Goal: Transaction & Acquisition: Book appointment/travel/reservation

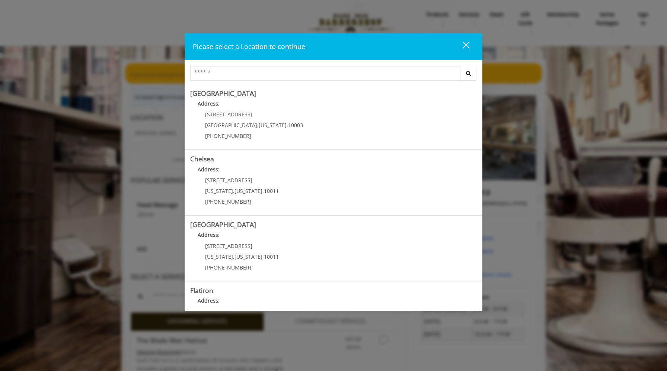
click at [468, 47] on div "close dialog" at bounding box center [466, 45] width 7 height 7
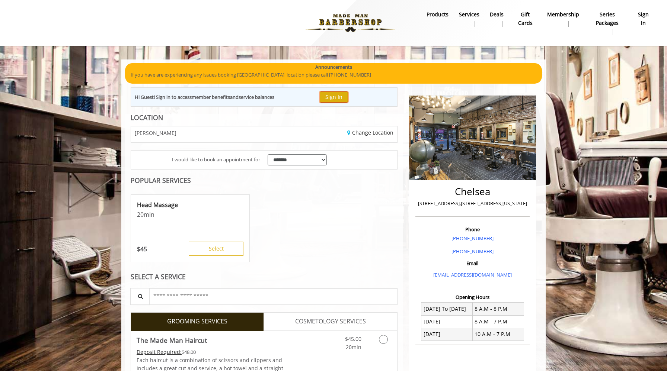
click at [340, 95] on button "Sign In" at bounding box center [334, 97] width 28 height 11
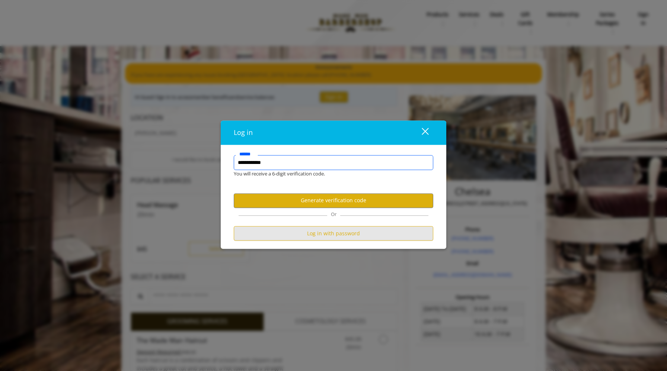
type input "**********"
click at [332, 236] on button "Log in with password" at bounding box center [334, 233] width 200 height 15
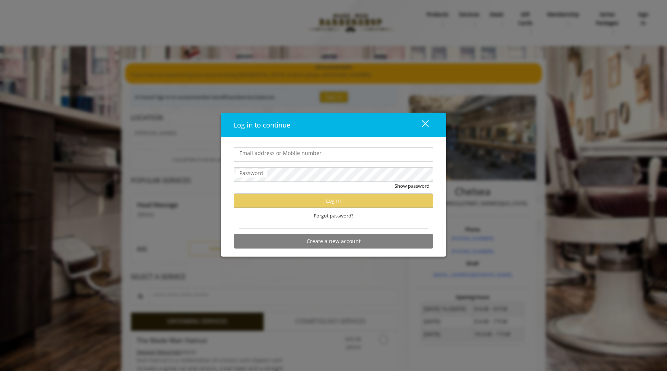
type input "**********"
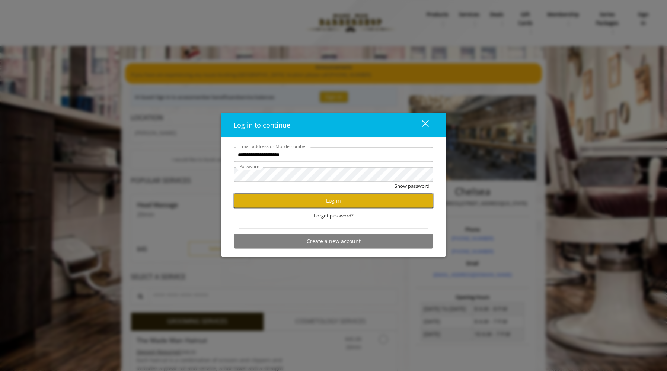
click at [319, 207] on button "Log in" at bounding box center [334, 201] width 200 height 15
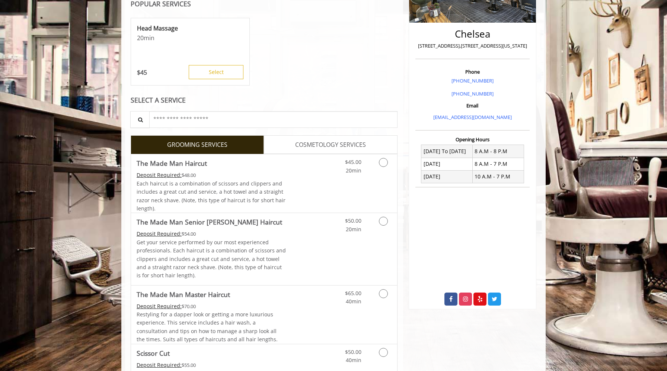
scroll to position [158, 0]
click at [382, 161] on icon "Grooming services" at bounding box center [383, 162] width 9 height 9
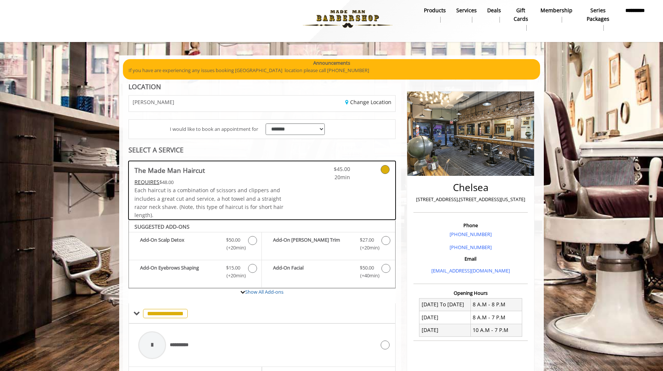
scroll to position [4, 0]
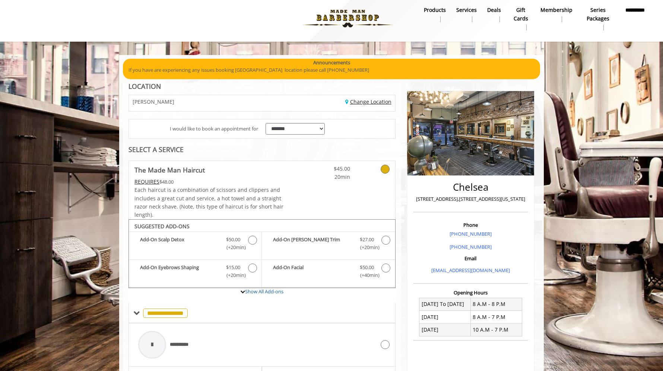
click at [366, 102] on link "Change Location" at bounding box center [368, 101] width 46 height 7
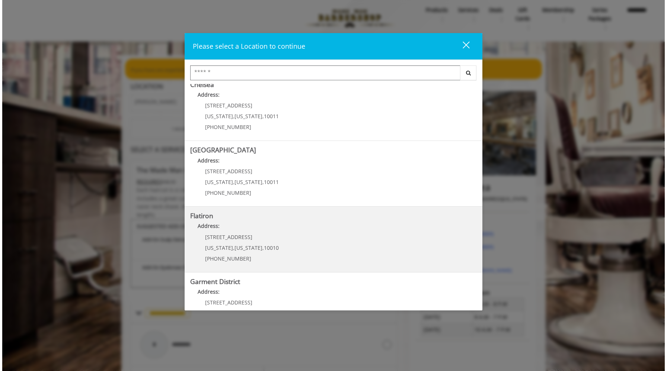
scroll to position [99, 0]
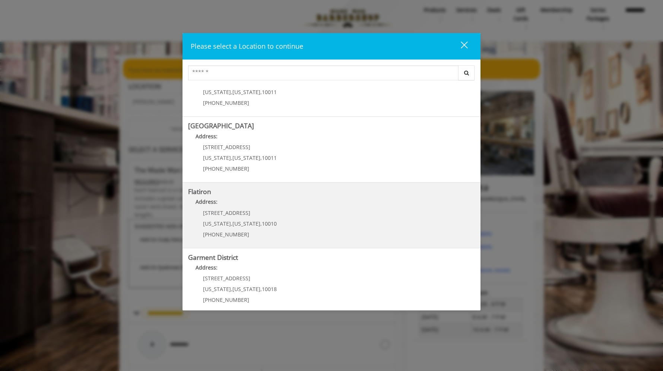
click at [277, 207] on "Address:" at bounding box center [331, 204] width 287 height 12
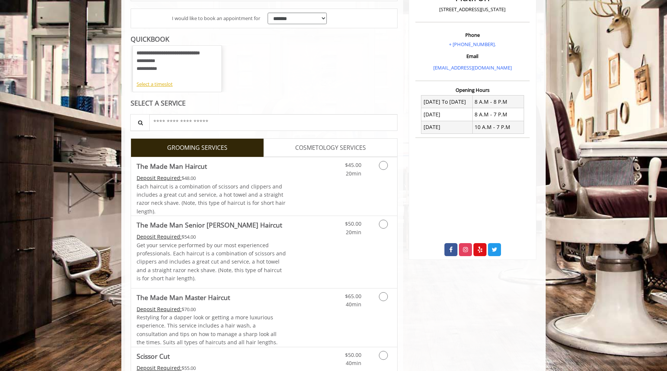
scroll to position [116, 0]
click at [380, 168] on icon "Grooming services" at bounding box center [383, 164] width 9 height 9
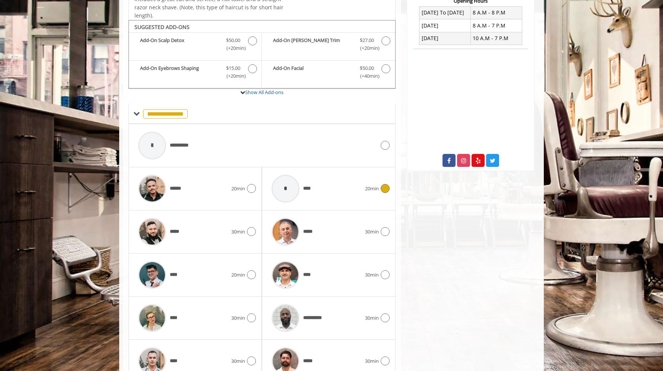
scroll to position [224, 0]
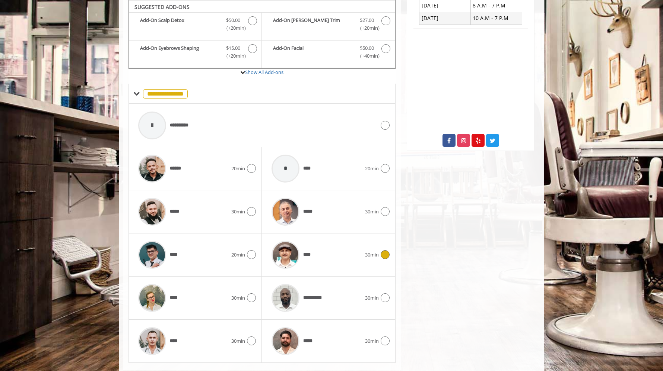
click at [387, 256] on icon at bounding box center [384, 254] width 9 height 9
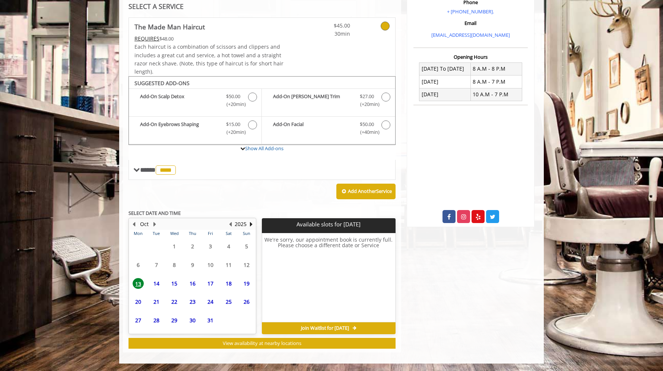
scroll to position [147, 0]
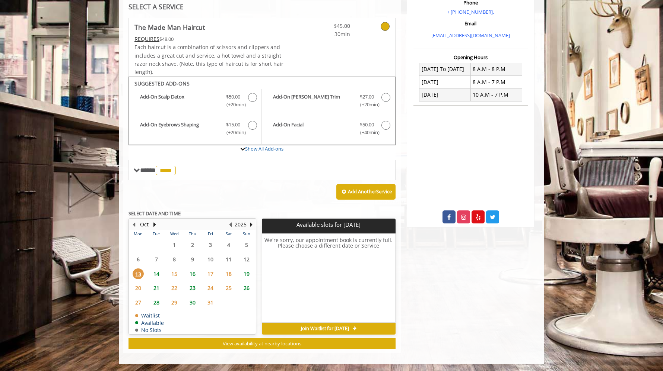
click at [157, 274] on span "14" at bounding box center [156, 274] width 11 height 11
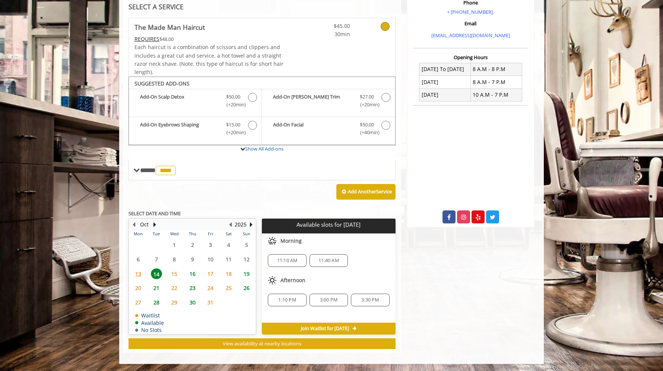
click at [193, 273] on span "16" at bounding box center [192, 274] width 11 height 11
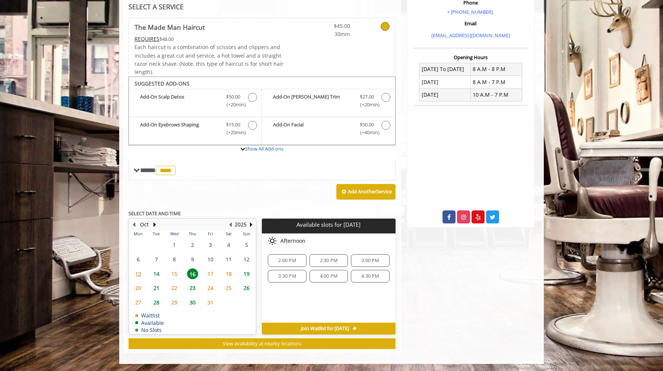
click at [157, 273] on span "14" at bounding box center [156, 274] width 11 height 11
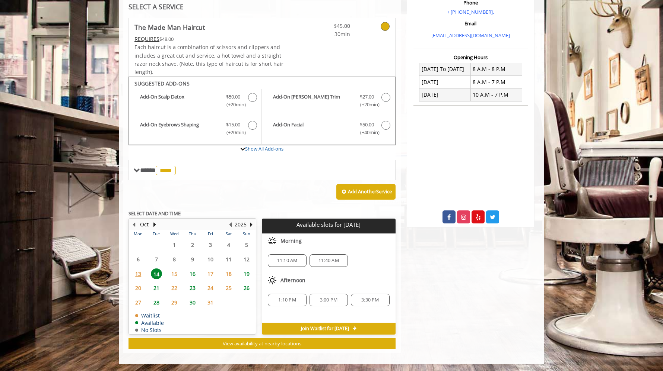
click at [194, 272] on span "16" at bounding box center [192, 274] width 11 height 11
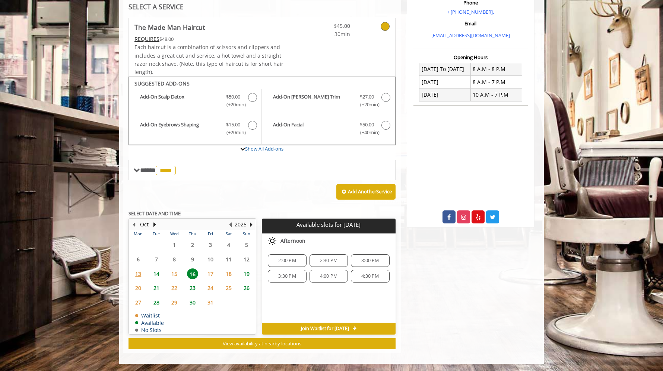
click at [157, 273] on span "14" at bounding box center [156, 274] width 11 height 11
